Goal: Task Accomplishment & Management: Manage account settings

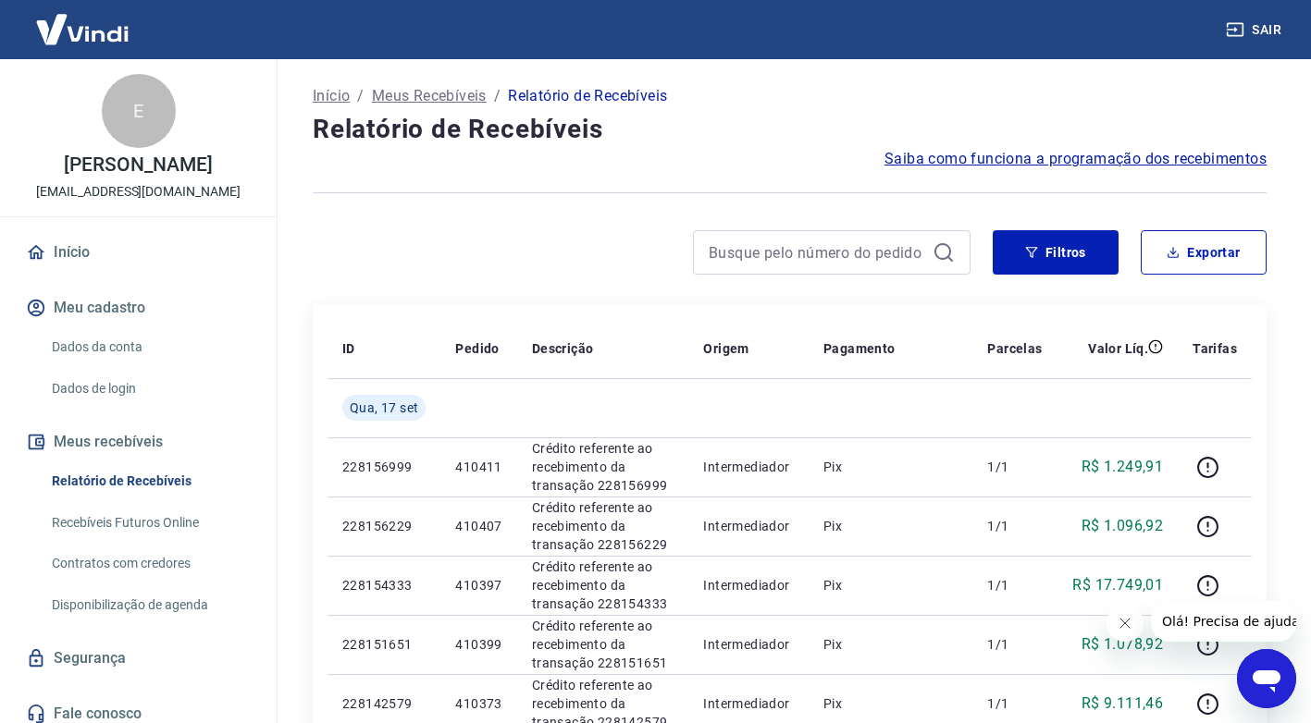
click at [94, 479] on link "Relatório de Recebíveis" at bounding box center [149, 481] width 210 height 38
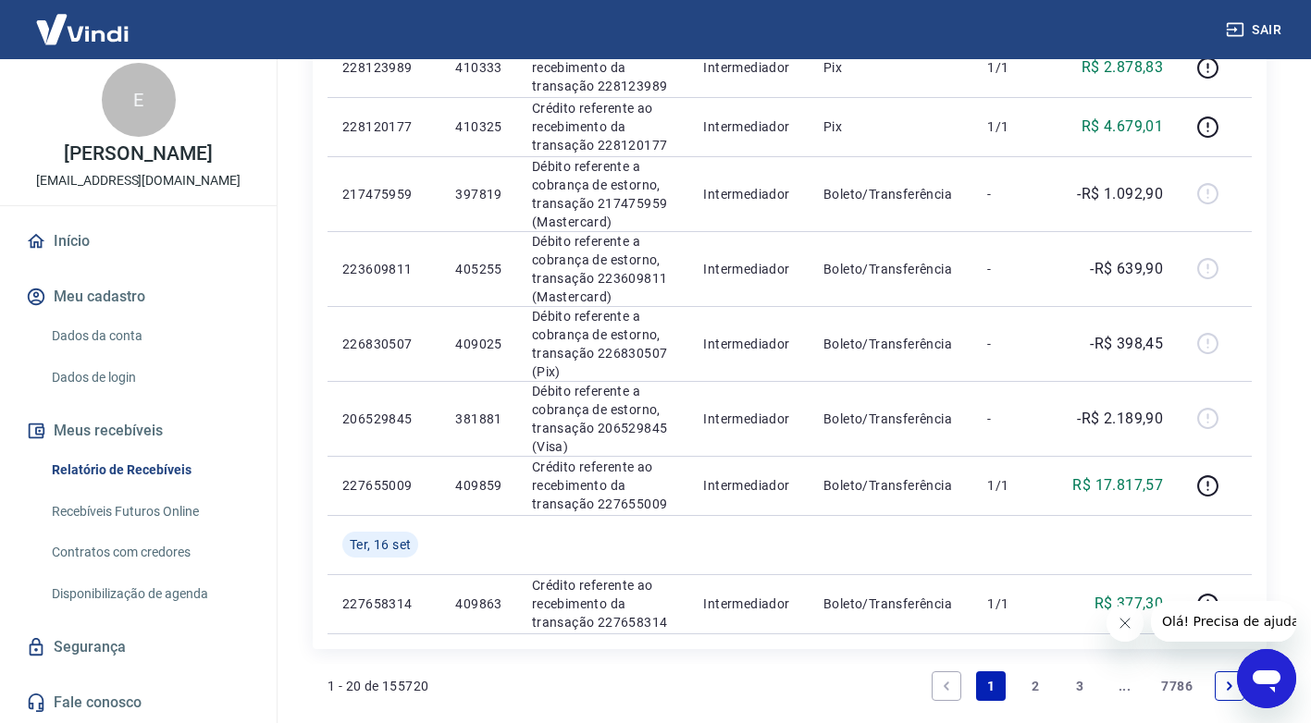
scroll to position [1324, 0]
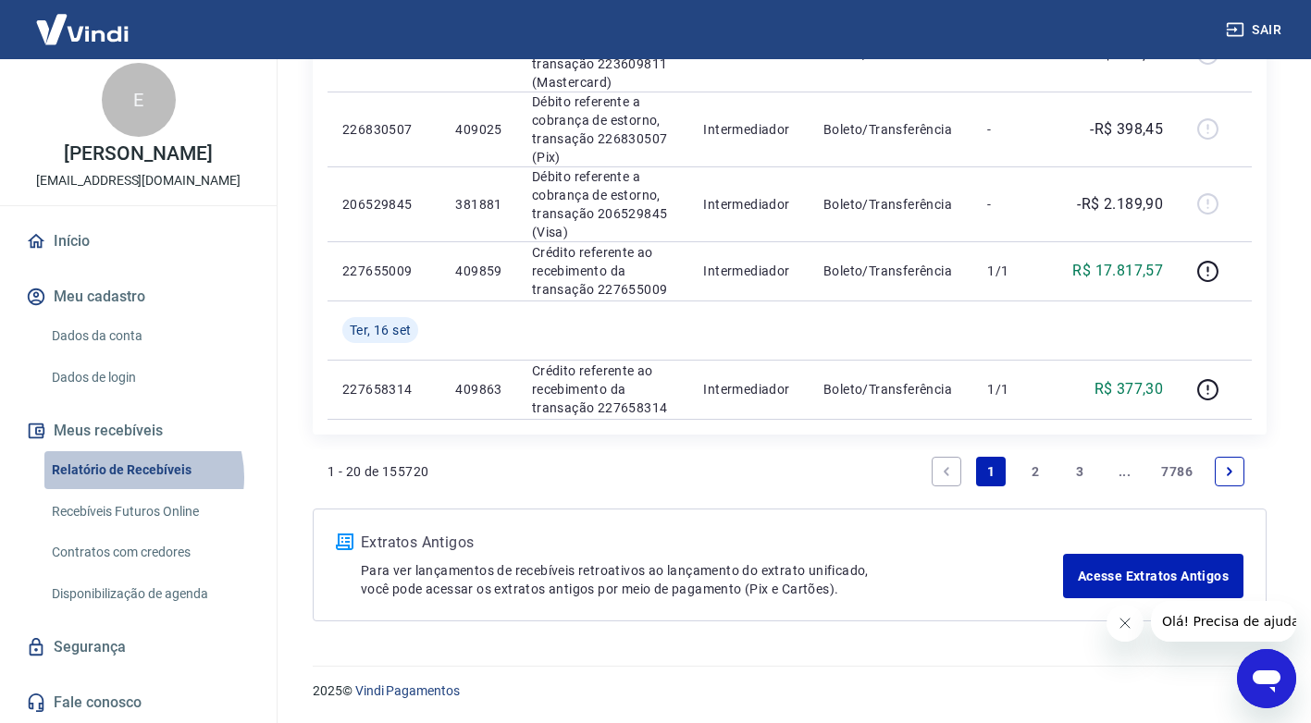
click at [130, 477] on link "Relatório de Recebíveis" at bounding box center [149, 470] width 210 height 38
click at [132, 467] on link "Relatório de Recebíveis" at bounding box center [149, 470] width 210 height 38
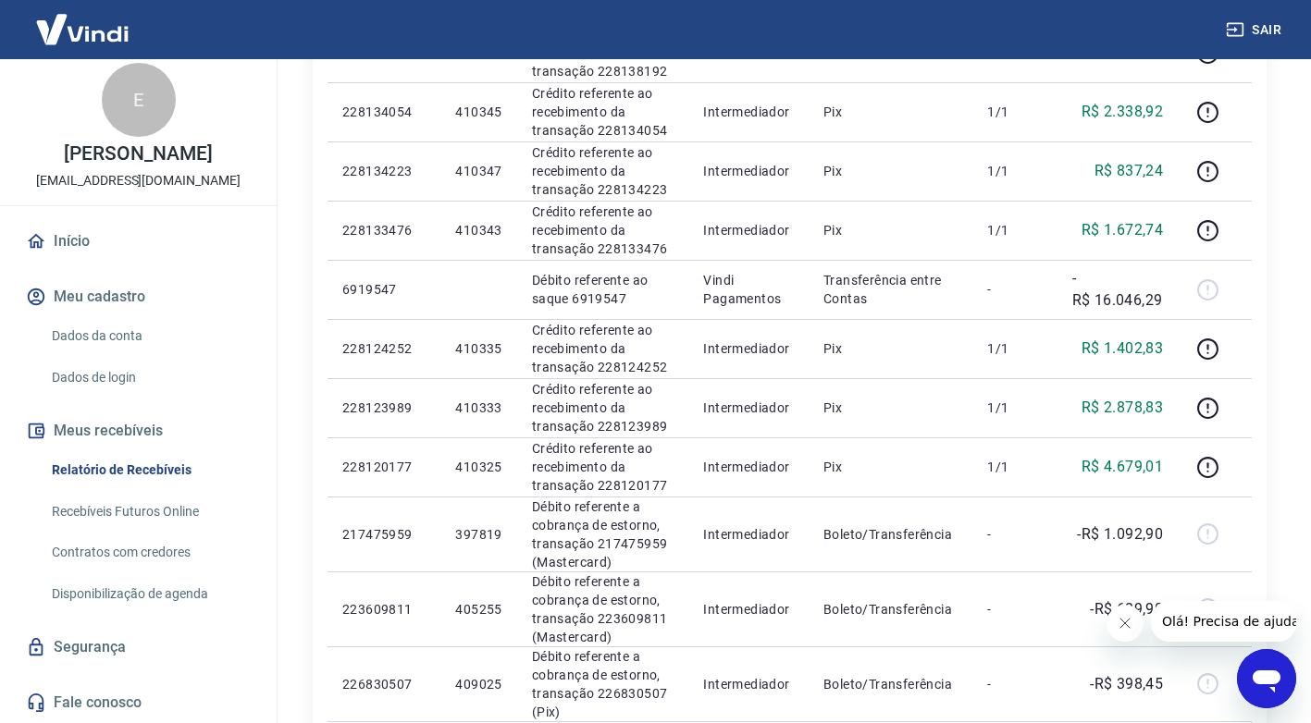
scroll to position [0, 0]
